Goal: Obtain resource: Obtain resource

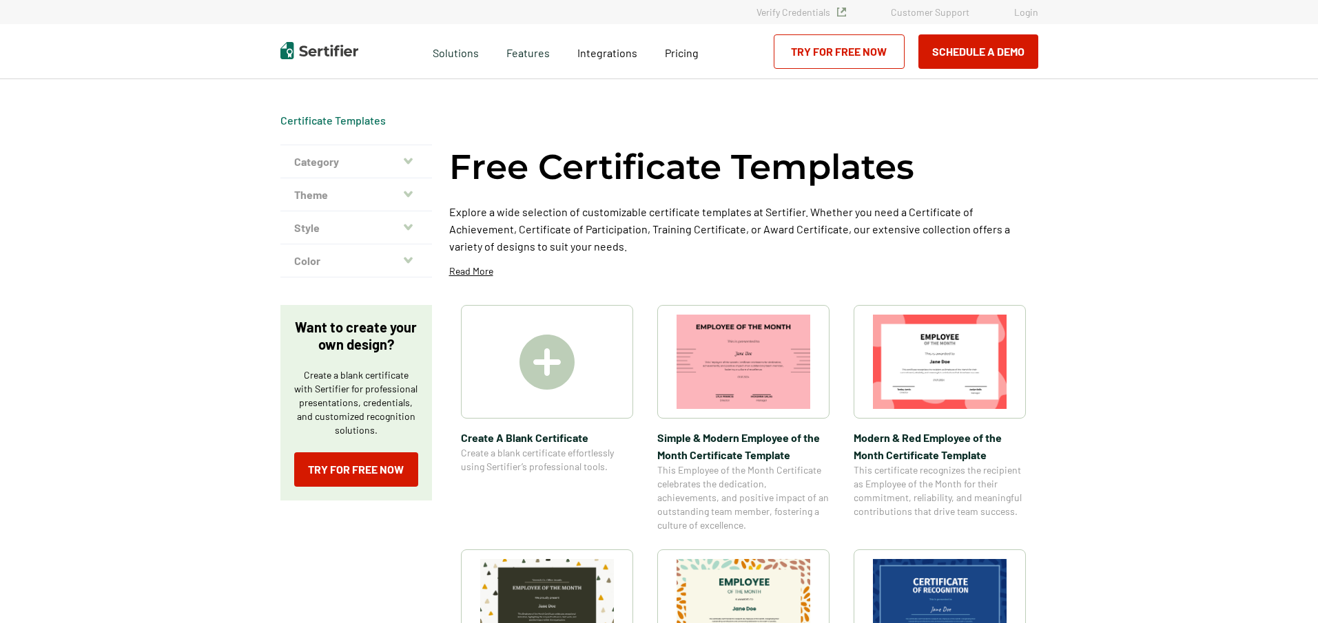
click at [566, 399] on div at bounding box center [547, 362] width 172 height 114
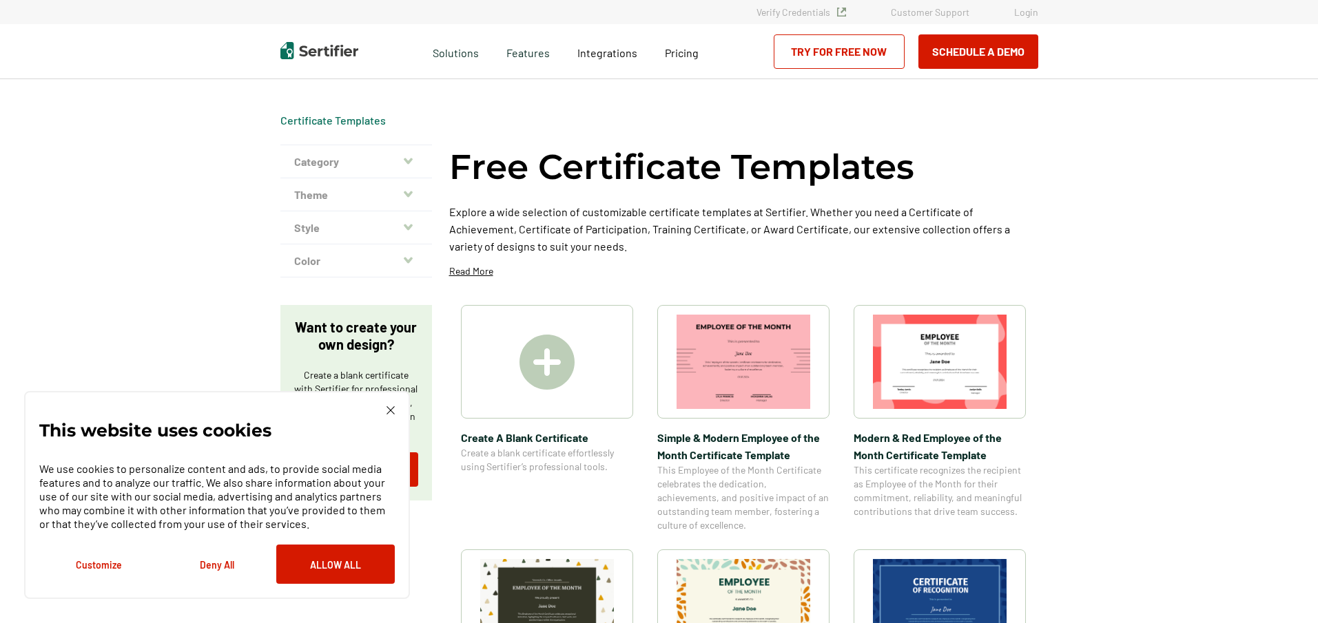
click at [919, 590] on img at bounding box center [940, 606] width 134 height 94
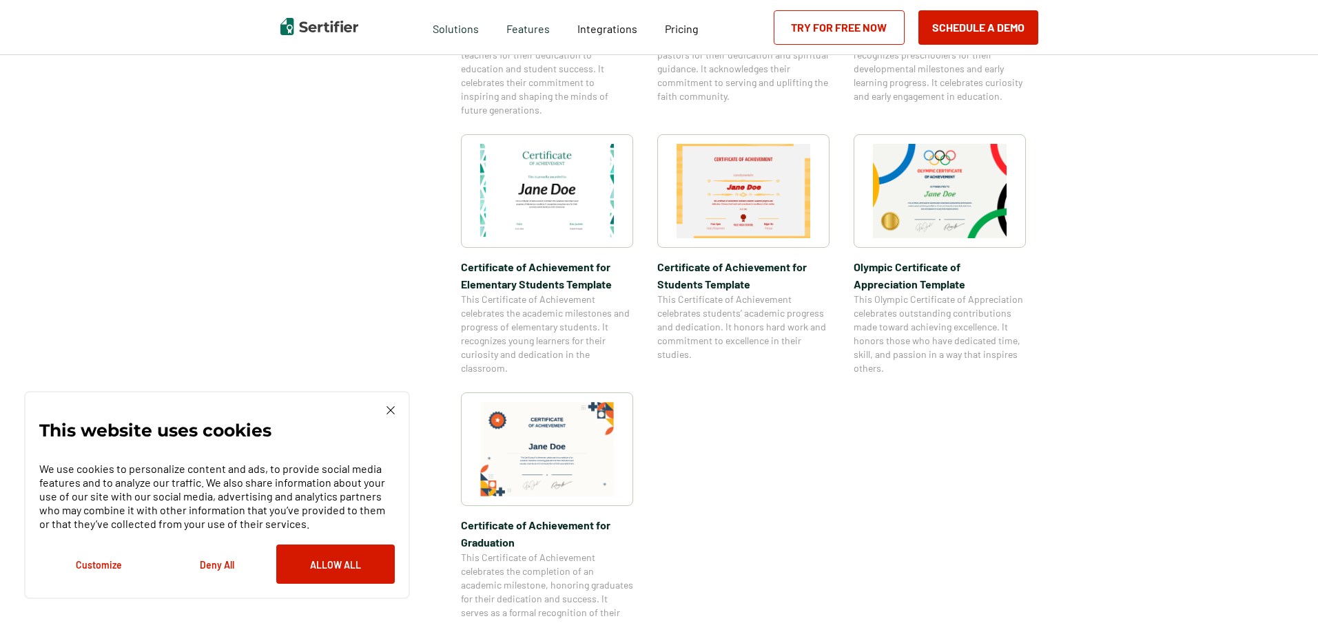
click at [736, 230] on img at bounding box center [744, 191] width 134 height 94
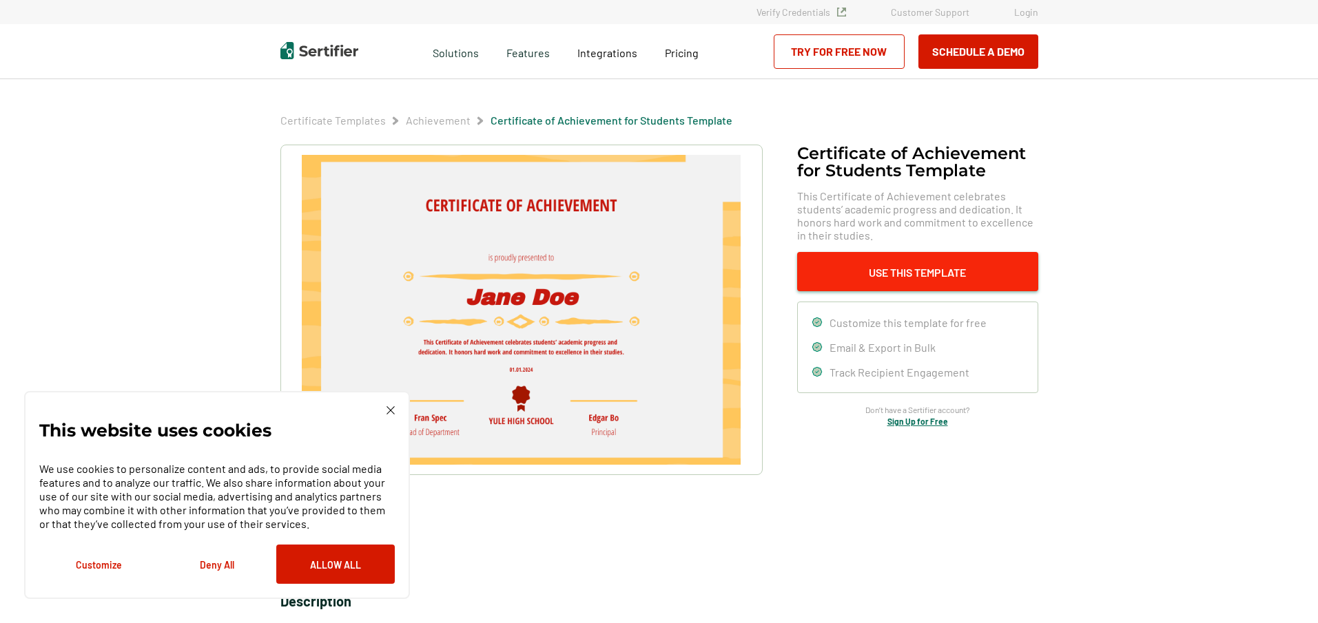
click at [957, 265] on button "Use This Template" at bounding box center [917, 271] width 241 height 39
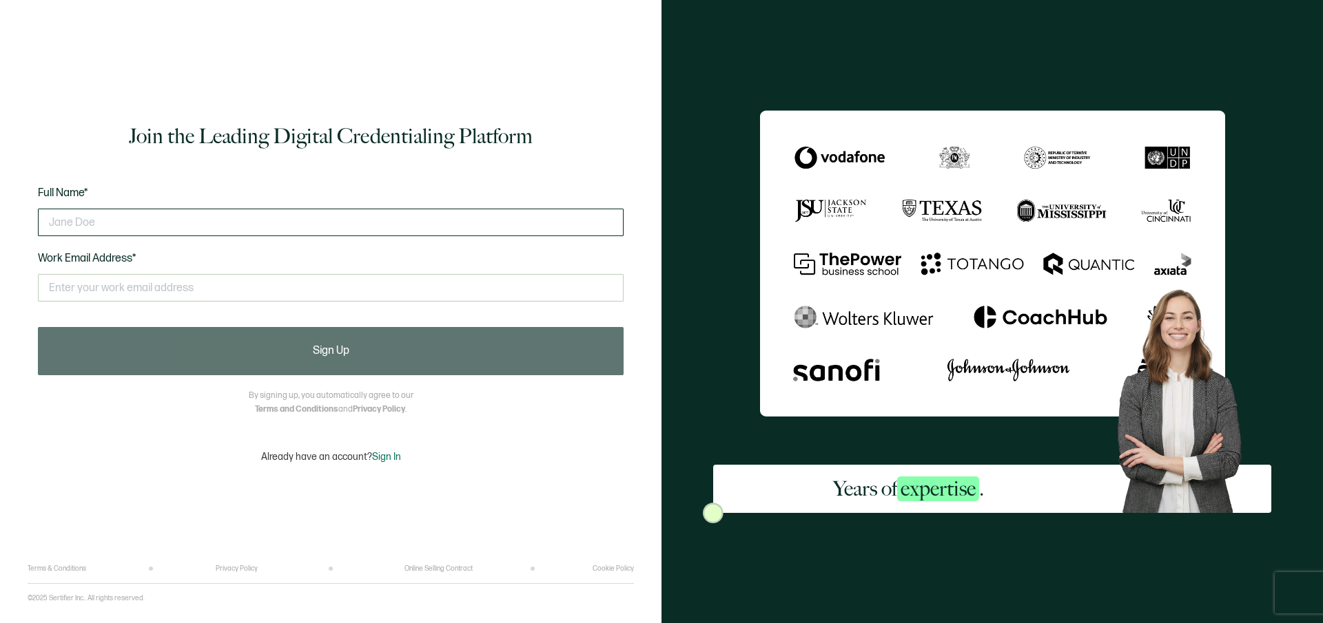
click at [209, 225] on input "text" at bounding box center [331, 223] width 586 height 28
click at [207, 280] on input "text" at bounding box center [331, 288] width 586 height 28
type input "[PERSON_NAME]"
